Goal: Subscribe to service/newsletter

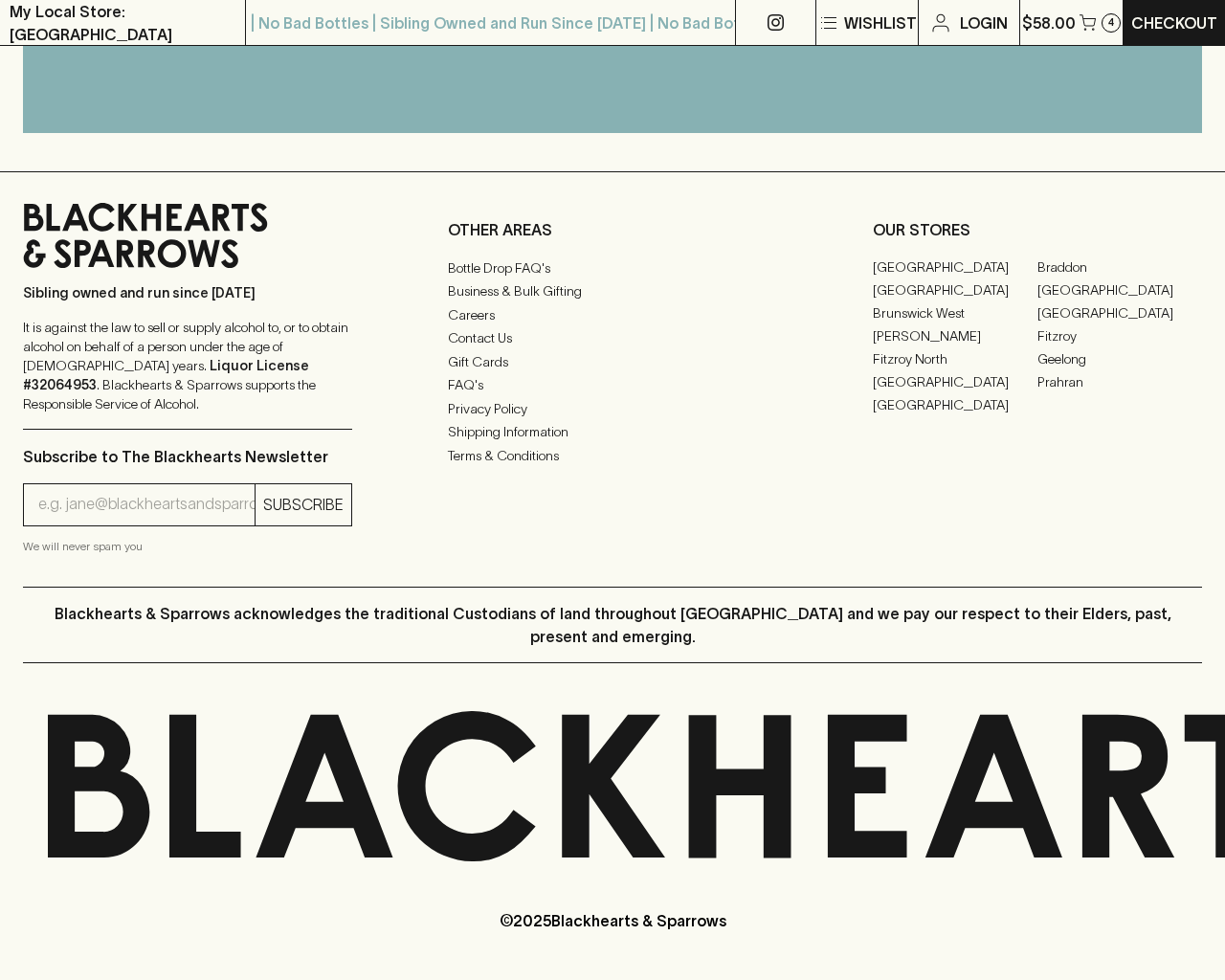
scroll to position [1480, 0]
type input "[EMAIL_ADDRESS]"
type input "1"
type input "e"
type input "Elderton E Series Chardonnay 2023"
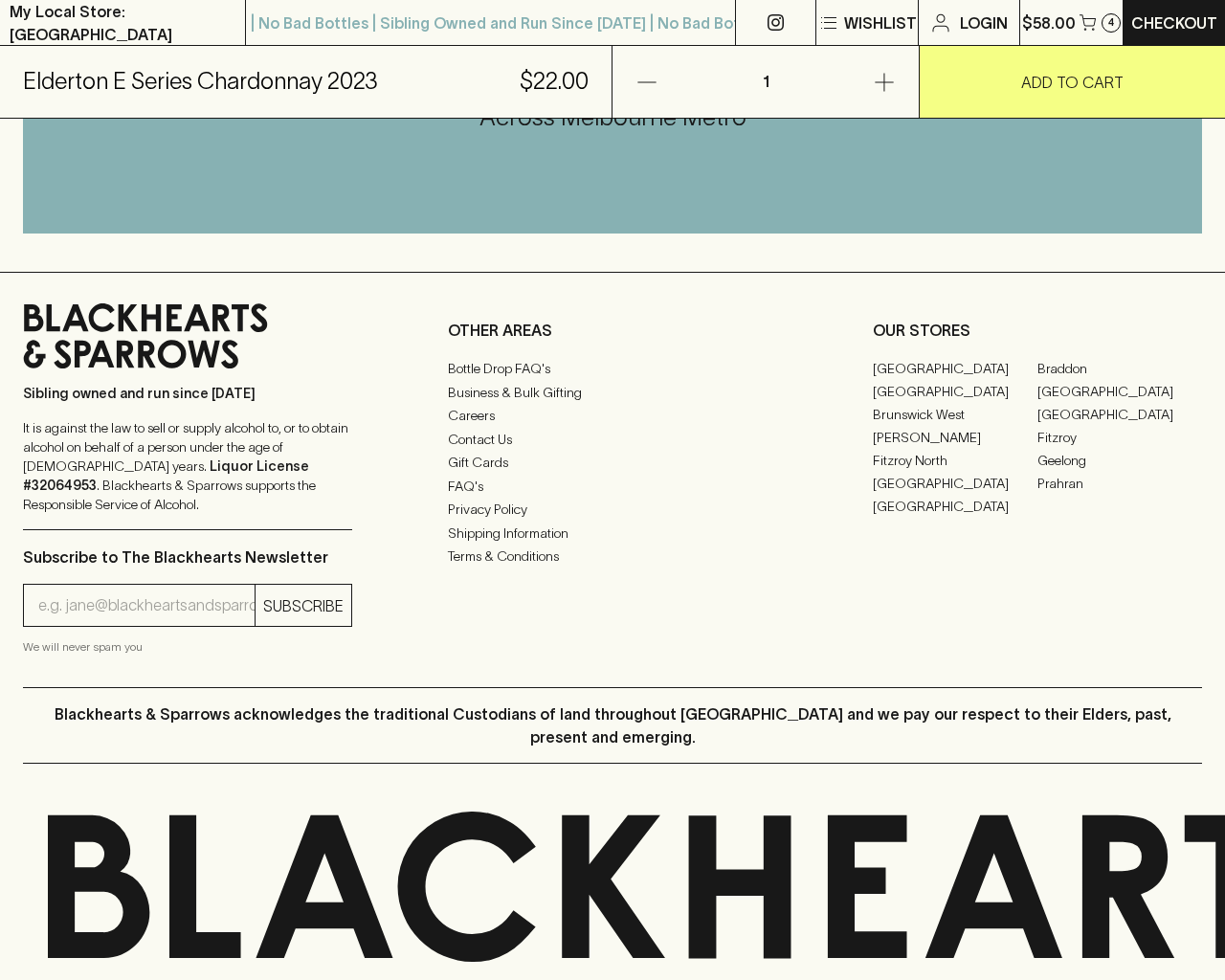
scroll to position [1155, 0]
type input "e"
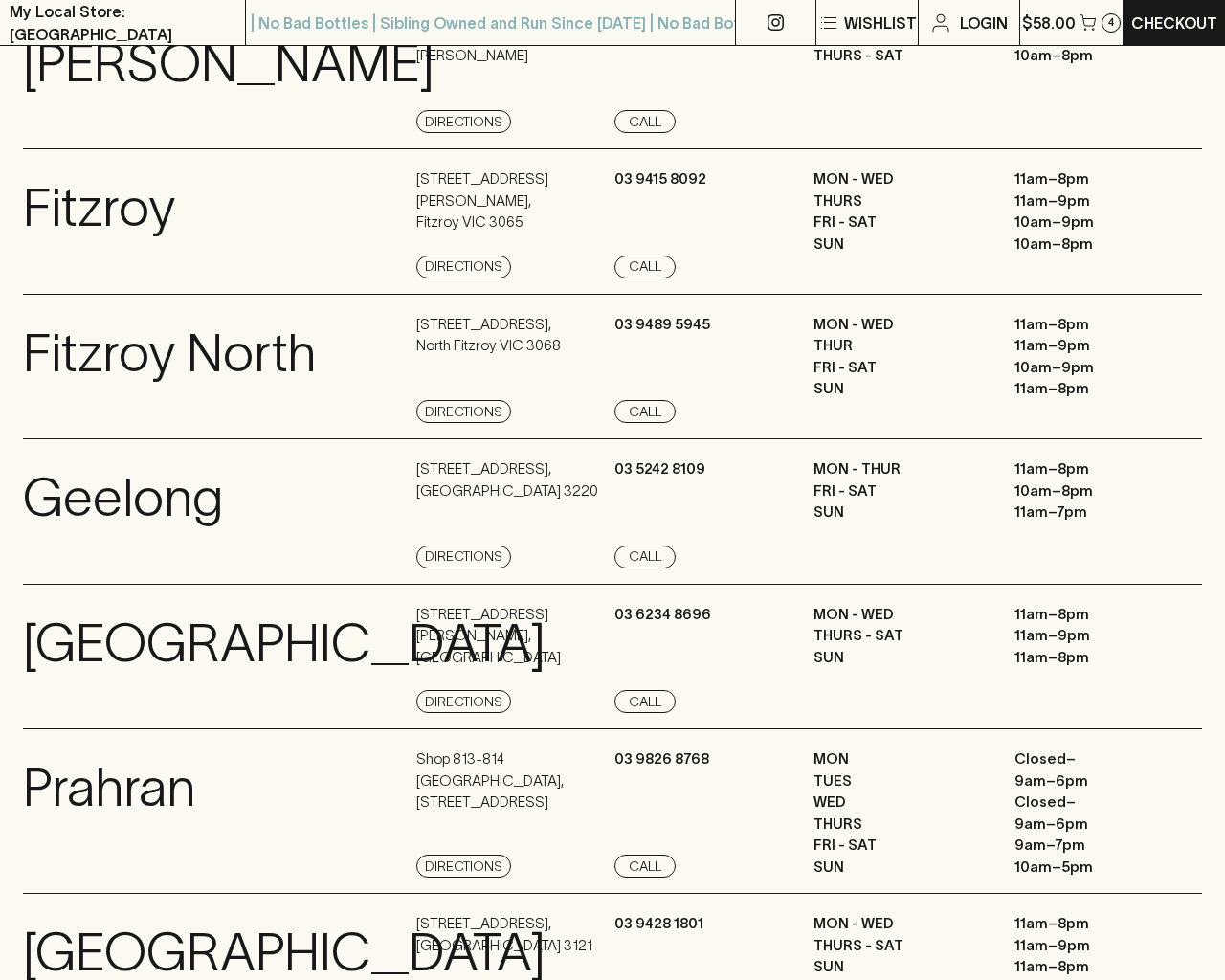
scroll to position [2569, 0]
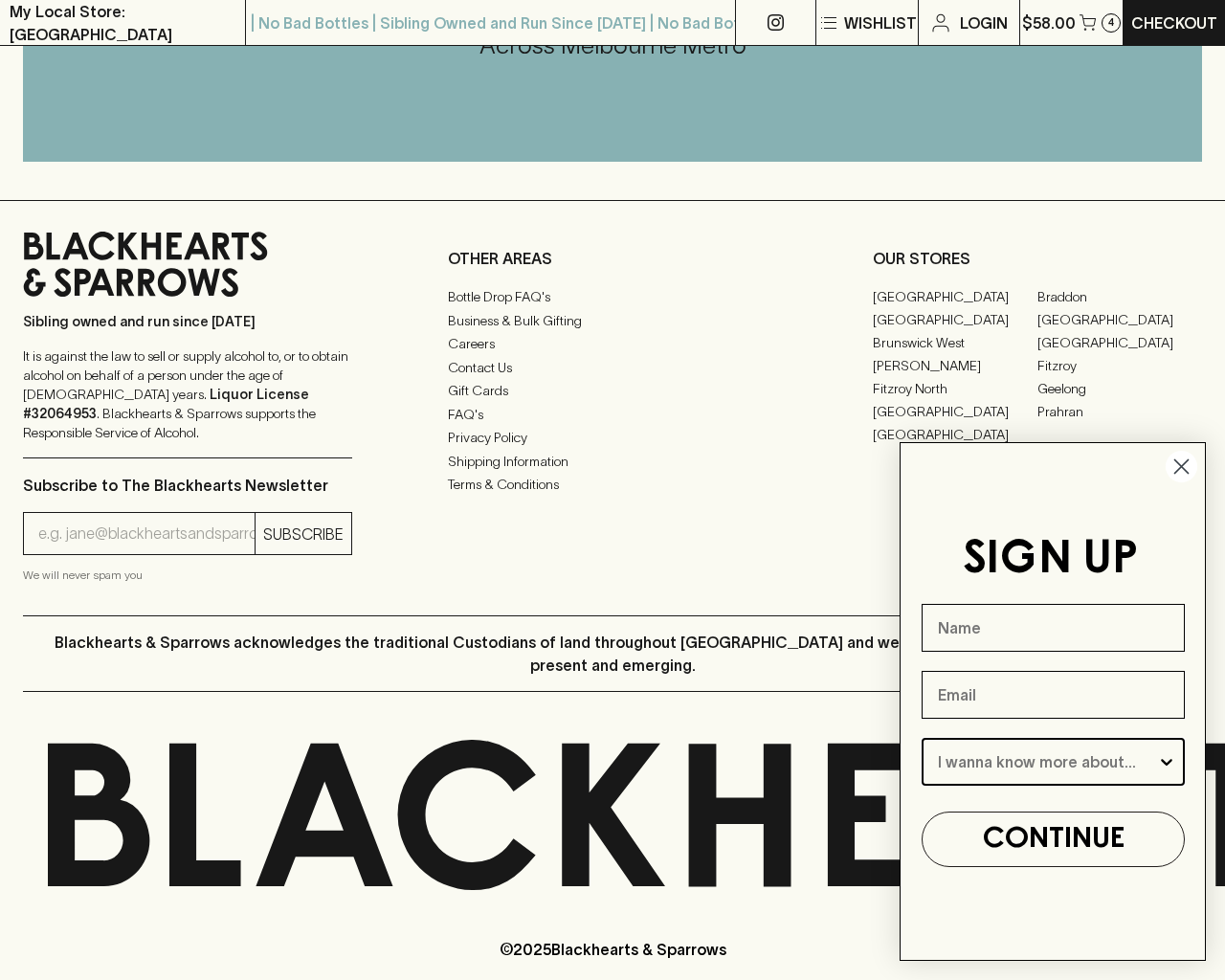
type input "e"
type input "Beer"
type input "[EMAIL_ADDRESS]"
type input "e"
